Goal: Task Accomplishment & Management: Use online tool/utility

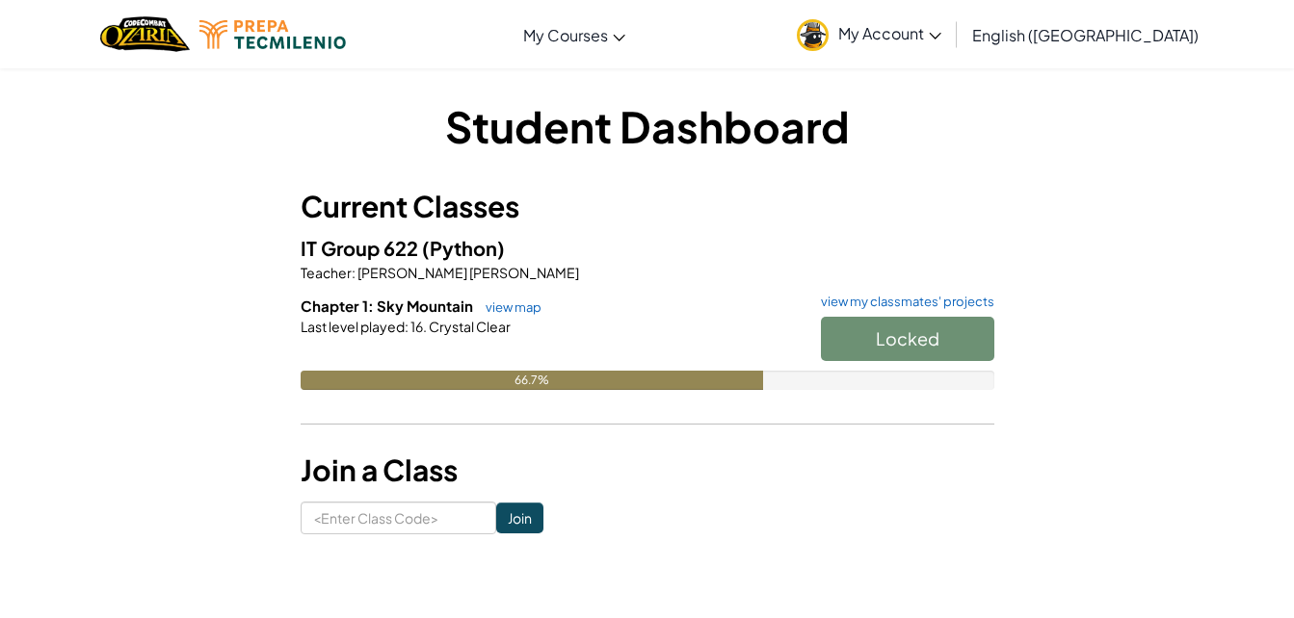
click at [939, 347] on div "Locked" at bounding box center [897, 344] width 193 height 54
click at [900, 305] on link "view my classmates' projects" at bounding box center [902, 302] width 183 height 13
click at [478, 310] on link "view map" at bounding box center [509, 307] width 66 height 15
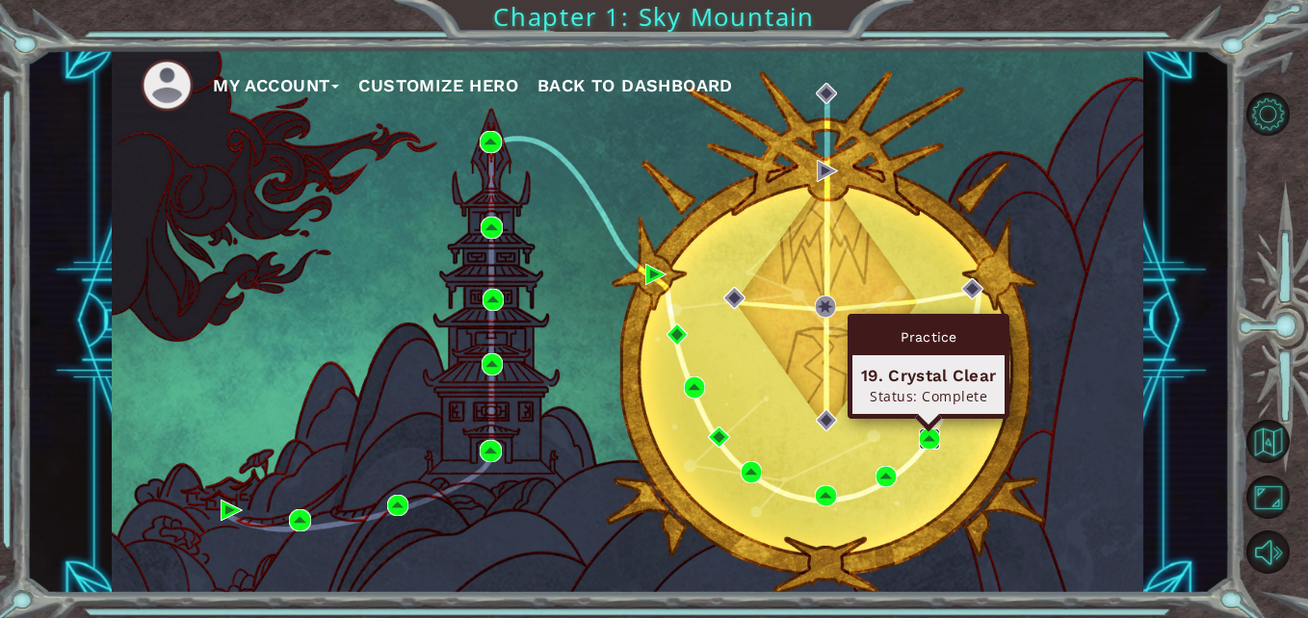
click at [931, 433] on img at bounding box center [929, 439] width 21 height 21
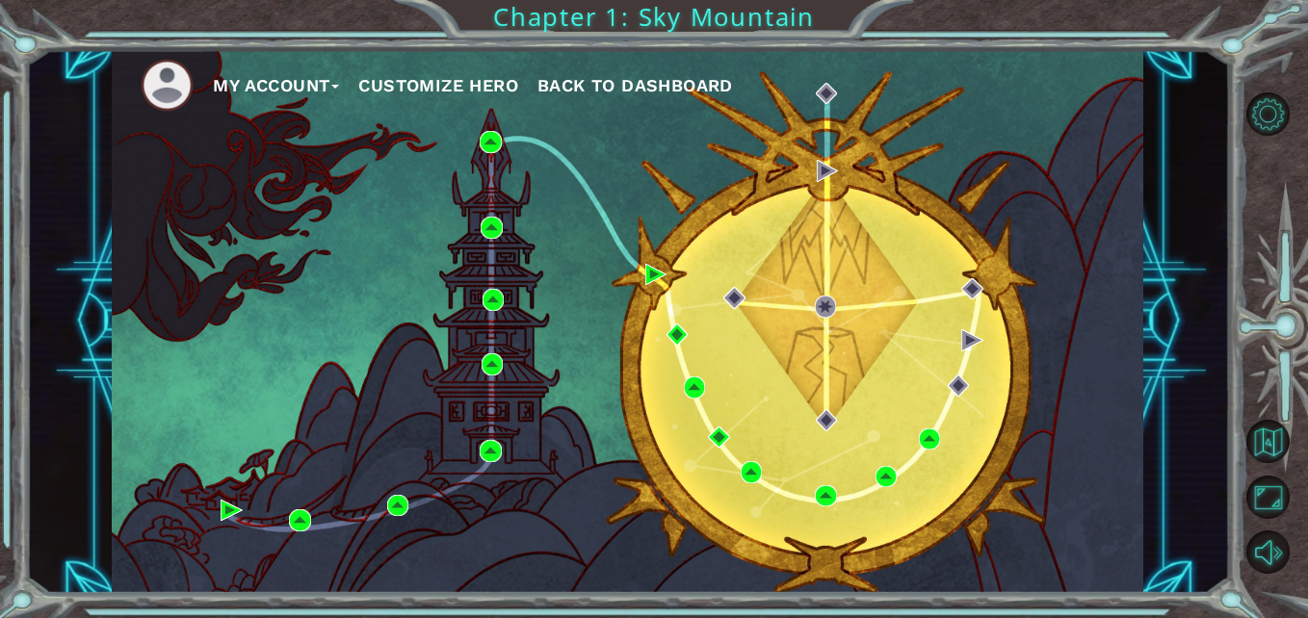
click at [486, 128] on div "My Account Customize Hero Back to Dashboard" at bounding box center [628, 321] width 1032 height 544
click at [550, 257] on div "My Account Customize Hero Back to Dashboard" at bounding box center [628, 321] width 1032 height 544
